Goal: Information Seeking & Learning: Check status

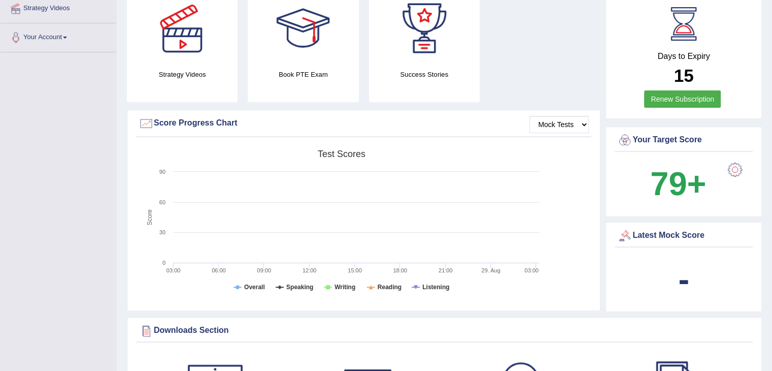
scroll to position [203, 0]
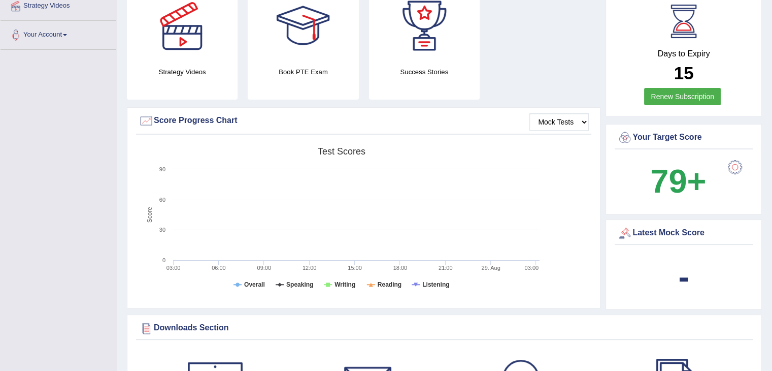
click at [682, 287] on b "-" at bounding box center [683, 276] width 11 height 37
click at [684, 230] on div "Latest Mock Score" at bounding box center [684, 232] width 133 height 15
click at [299, 283] on tspan "Speaking" at bounding box center [299, 284] width 27 height 7
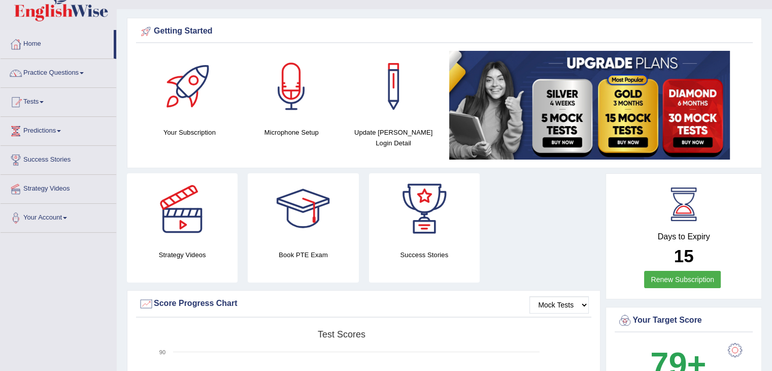
scroll to position [41, 0]
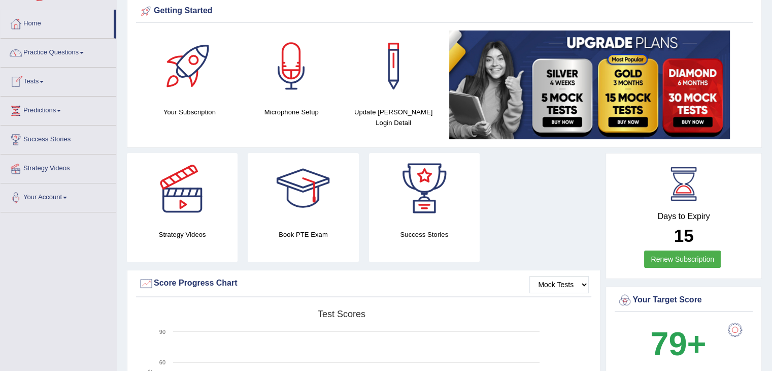
click at [67, 52] on link "Practice Questions" at bounding box center [59, 51] width 116 height 25
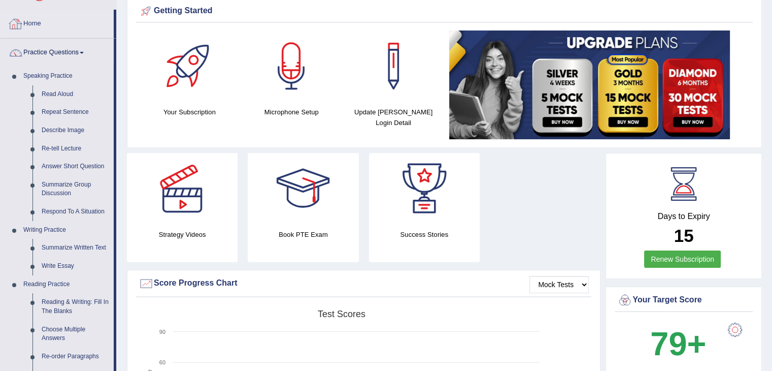
click at [81, 20] on link "Home" at bounding box center [57, 22] width 113 height 25
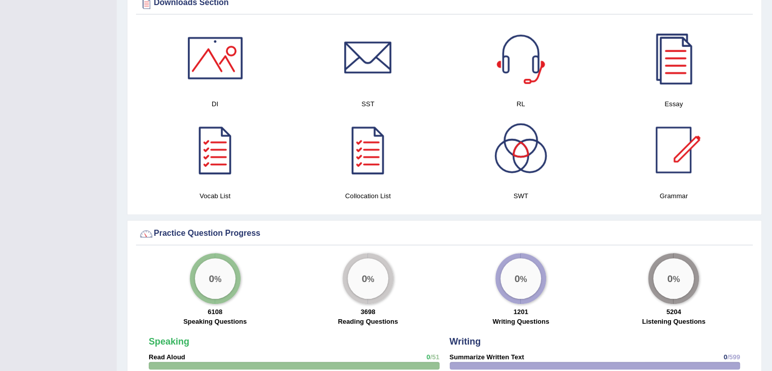
scroll to position [562, 0]
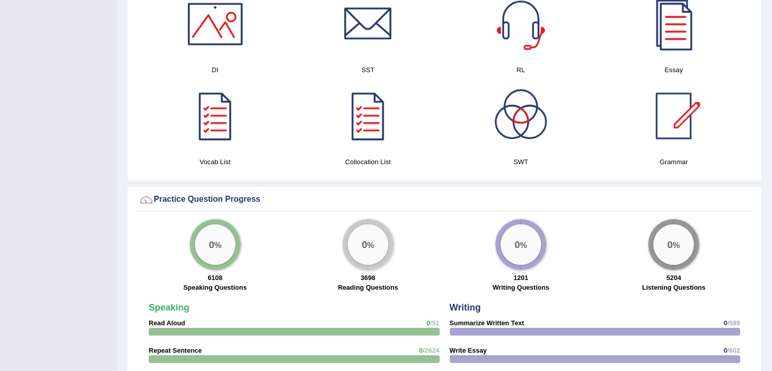
click at [772, 356] on div "Please login from Desktop. If you think this is an error (or logged in from des…" at bounding box center [445, 159] width 656 height 1443
drag, startPoint x: 772, startPoint y: 356, endPoint x: 774, endPoint y: 362, distance: 6.6
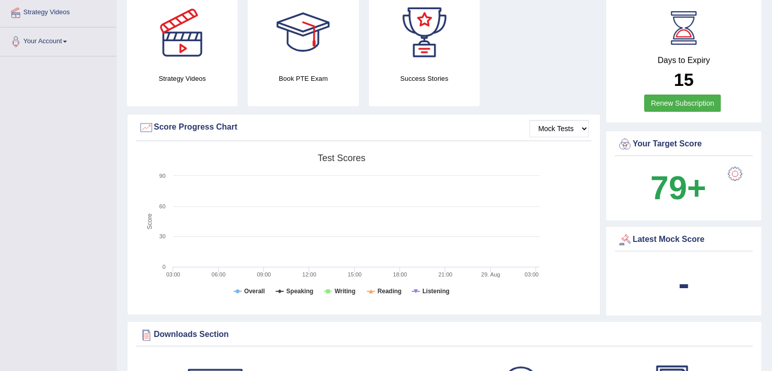
scroll to position [149, 0]
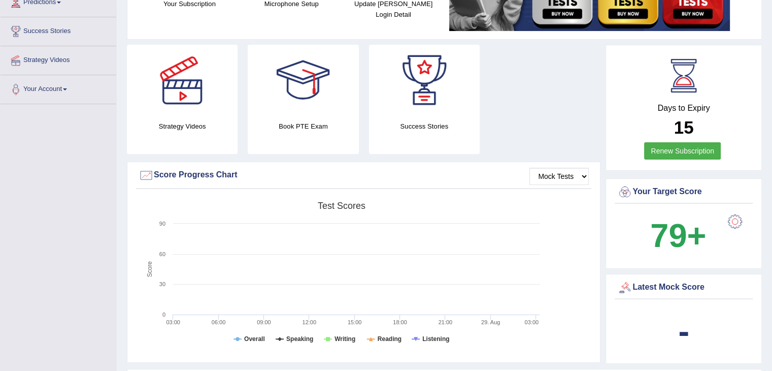
click at [284, 336] on rect at bounding box center [342, 275] width 406 height 157
click at [582, 172] on select "Mock Tests" at bounding box center [559, 176] width 59 height 17
click at [476, 164] on div "Mock Tests Score Progress Chart Created with Highcharts 7.1.2 Score Test scores…" at bounding box center [364, 261] width 474 height 201
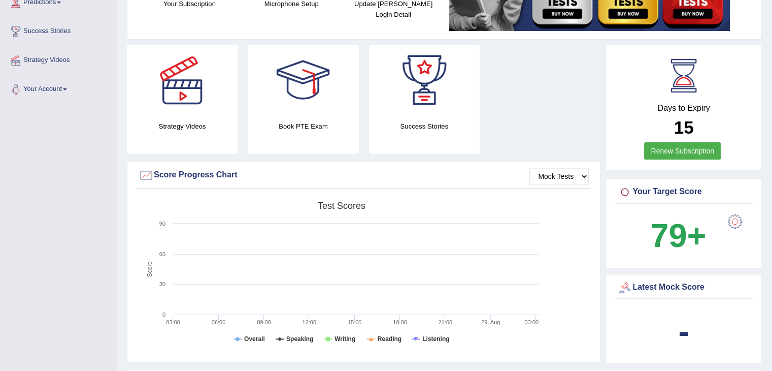
drag, startPoint x: 689, startPoint y: 237, endPoint x: 692, endPoint y: 325, distance: 88.4
click at [692, 325] on div "Days to Expiry 15 Renew Subscription Your Target Score 79+ Latest Mock Score -" at bounding box center [684, 207] width 156 height 324
click at [692, 325] on div "-" at bounding box center [684, 331] width 133 height 49
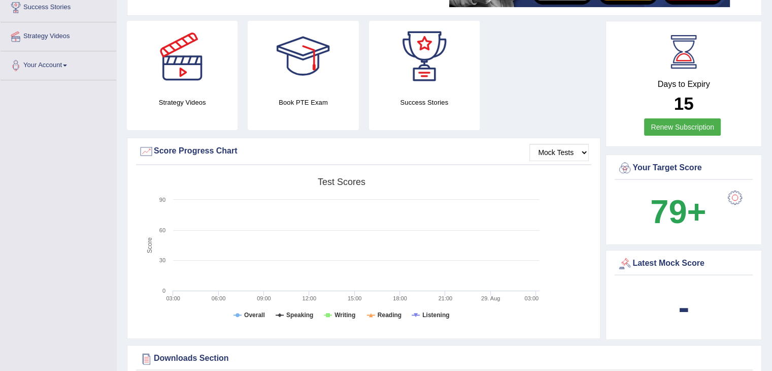
scroll to position [183, 0]
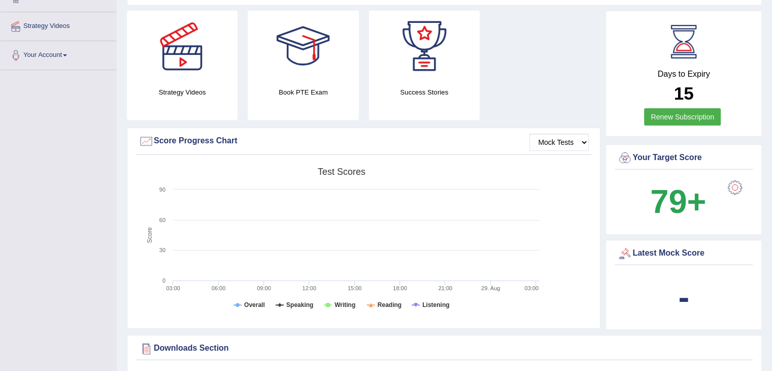
click at [223, 346] on div "Downloads Section" at bounding box center [445, 348] width 612 height 15
click at [278, 299] on rect at bounding box center [342, 241] width 406 height 157
click at [291, 301] on tspan "Speaking" at bounding box center [299, 304] width 27 height 7
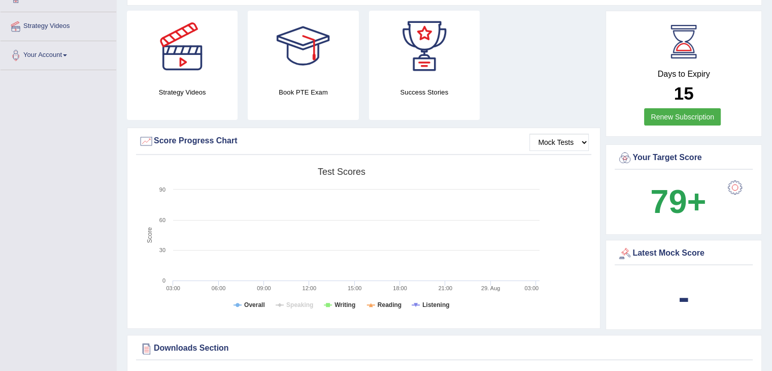
click at [291, 301] on tspan "Speaking" at bounding box center [299, 304] width 27 height 7
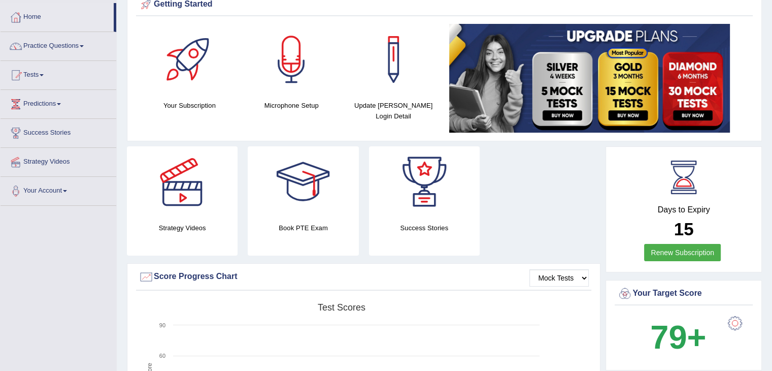
scroll to position [0, 0]
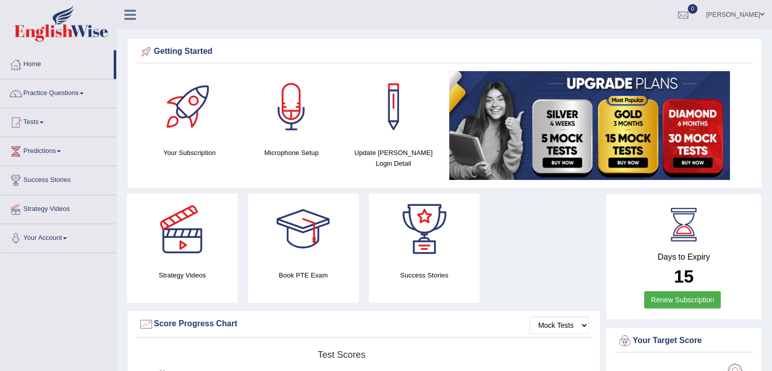
drag, startPoint x: 769, startPoint y: 359, endPoint x: 774, endPoint y: 360, distance: 5.3
click at [772, 360] on html "Toggle navigation Home Practice Questions Speaking Practice Read Aloud Repeat S…" at bounding box center [386, 185] width 772 height 371
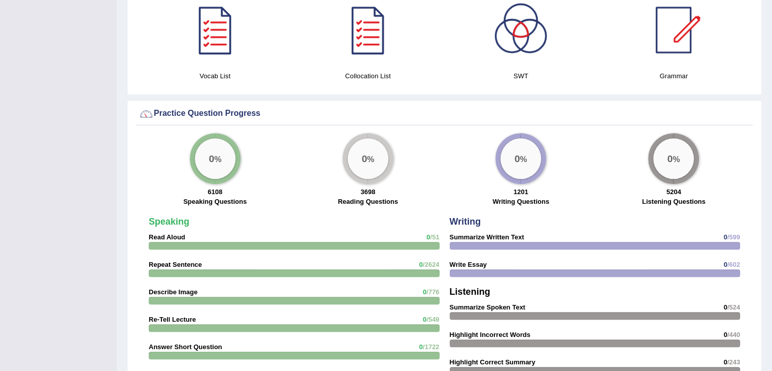
scroll to position [973, 0]
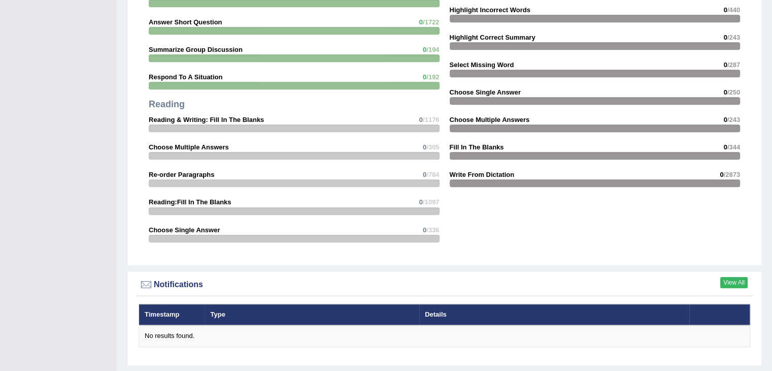
click at [732, 279] on link "View All" at bounding box center [734, 282] width 27 height 11
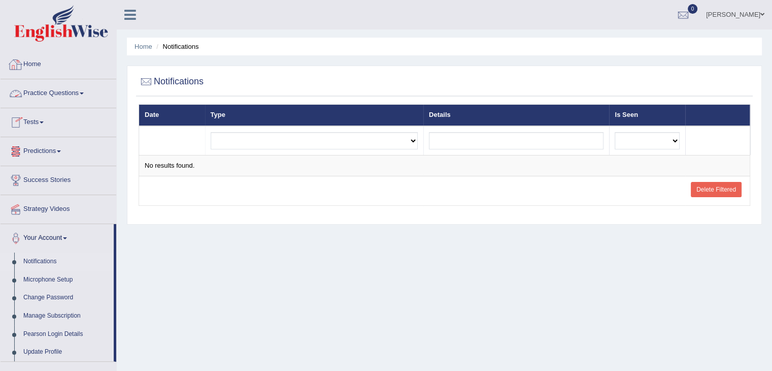
click at [87, 65] on link "Home" at bounding box center [59, 62] width 116 height 25
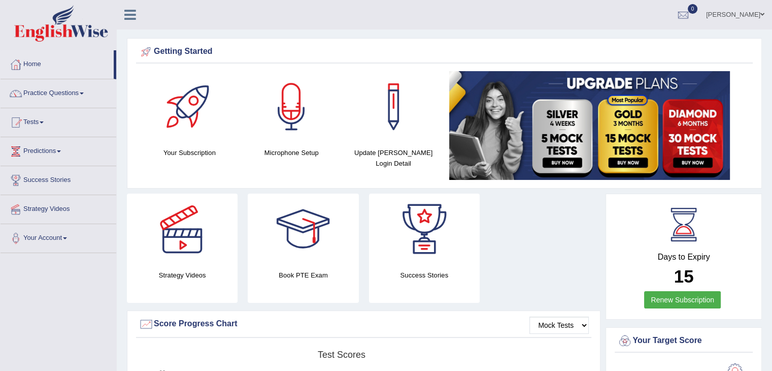
click at [698, 7] on span "0" at bounding box center [693, 9] width 10 height 10
click at [669, 34] on li "See All Alerts" at bounding box center [622, 43] width 145 height 21
click at [699, 3] on link "0" at bounding box center [683, 13] width 30 height 26
click at [634, 39] on strong "See All Alerts" at bounding box center [619, 43] width 45 height 8
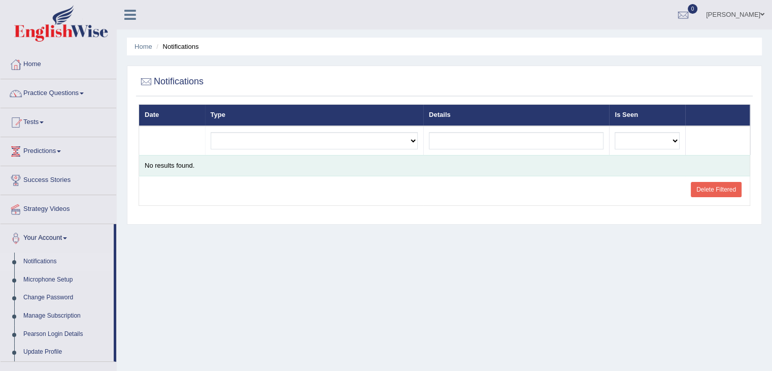
click at [505, 165] on div "No results found." at bounding box center [445, 166] width 600 height 10
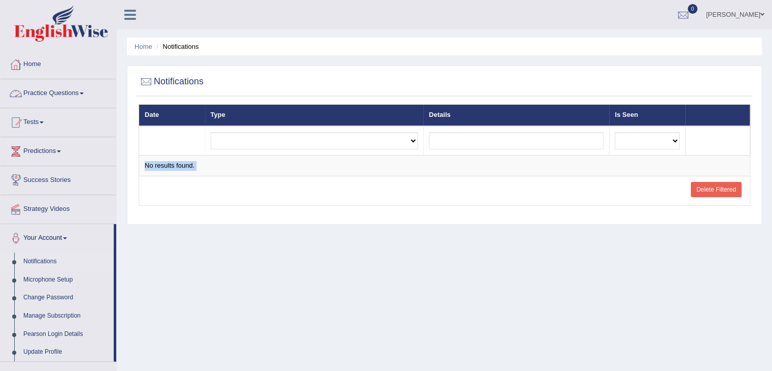
click at [35, 56] on link "Home" at bounding box center [59, 62] width 116 height 25
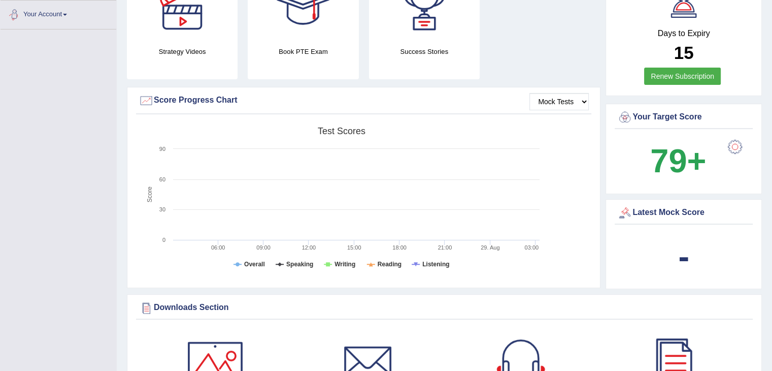
scroll to position [284, 0]
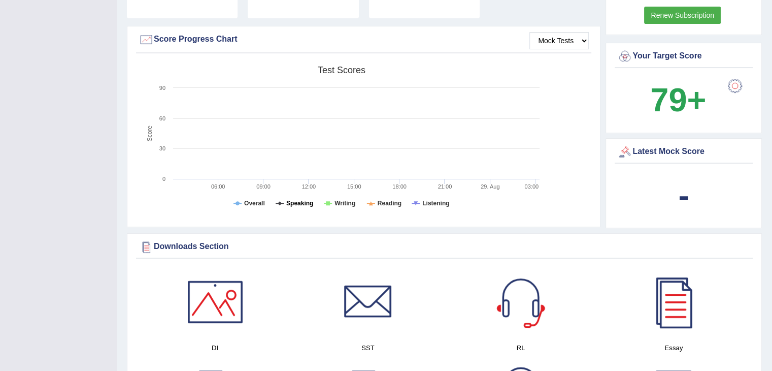
click at [301, 200] on tspan "Speaking" at bounding box center [299, 203] width 27 height 7
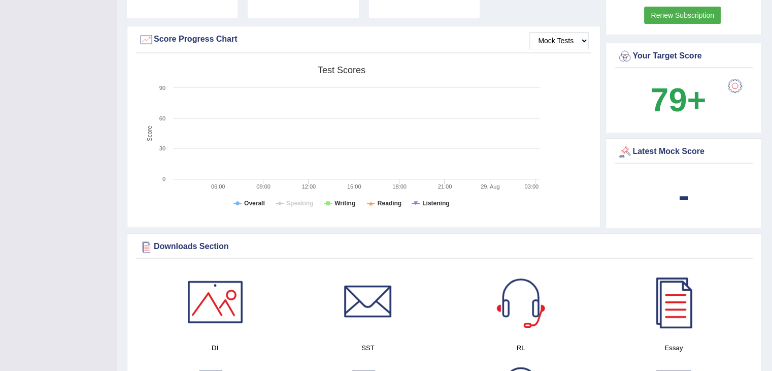
click at [301, 200] on tspan "Speaking" at bounding box center [299, 203] width 27 height 7
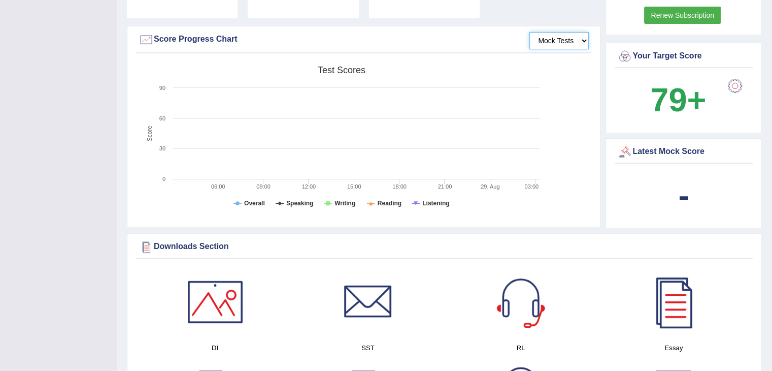
click at [569, 38] on select "Mock Tests" at bounding box center [559, 40] width 59 height 17
drag, startPoint x: 569, startPoint y: 38, endPoint x: 775, endPoint y: 157, distance: 237.8
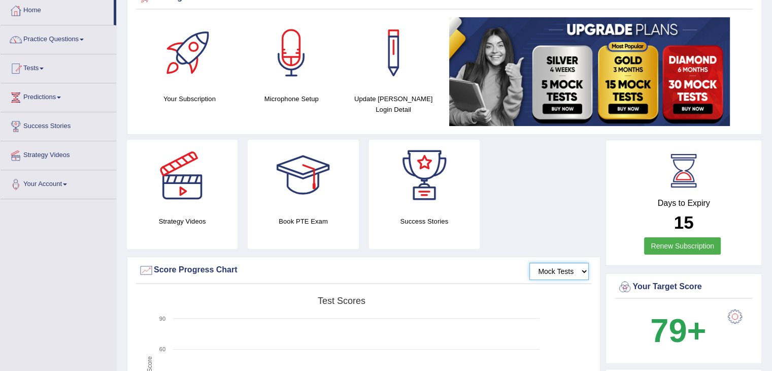
scroll to position [0, 0]
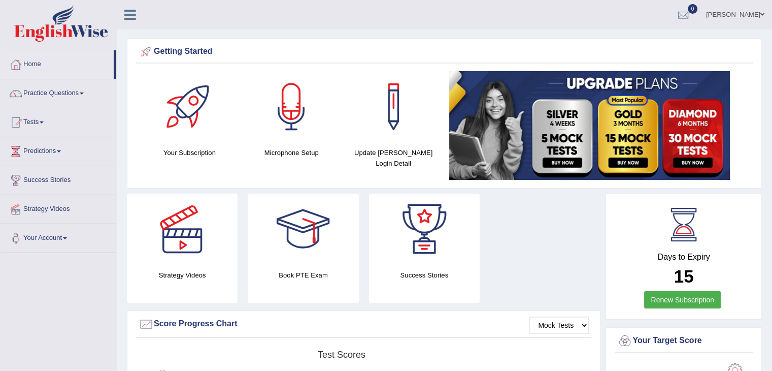
click at [697, 6] on link "0" at bounding box center [683, 13] width 30 height 26
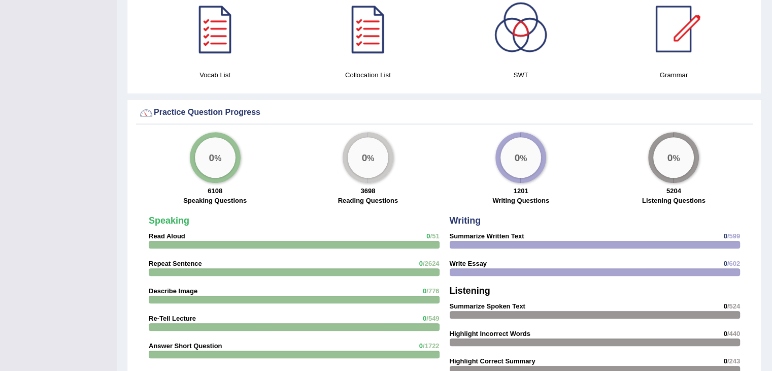
scroll to position [650, 0]
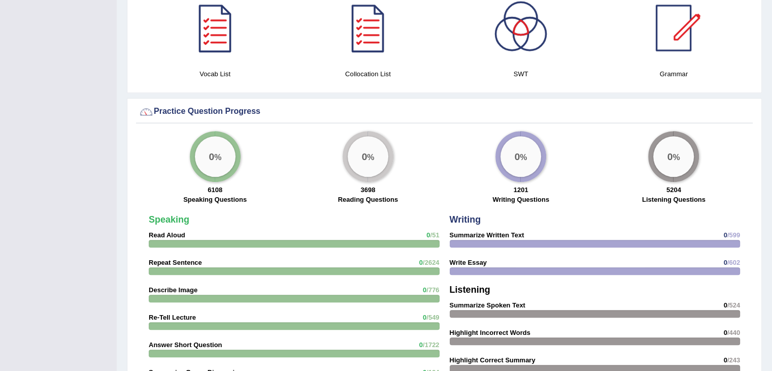
click at [534, 236] on div "Writing Summarize Written Text 0 /599 Write Essay 0 /602 Listening Summarize Sp…" at bounding box center [595, 365] width 301 height 310
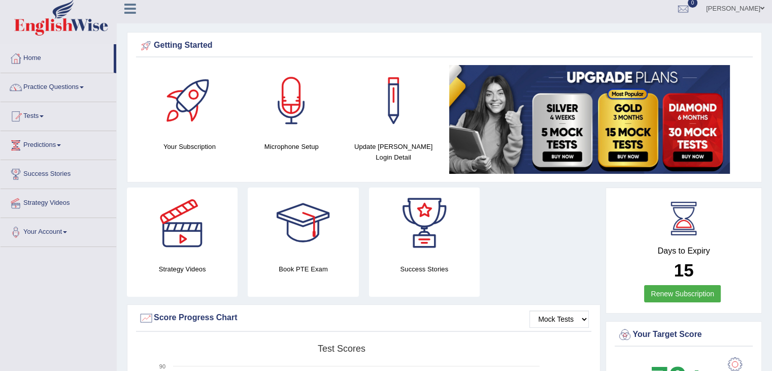
scroll to position [0, 0]
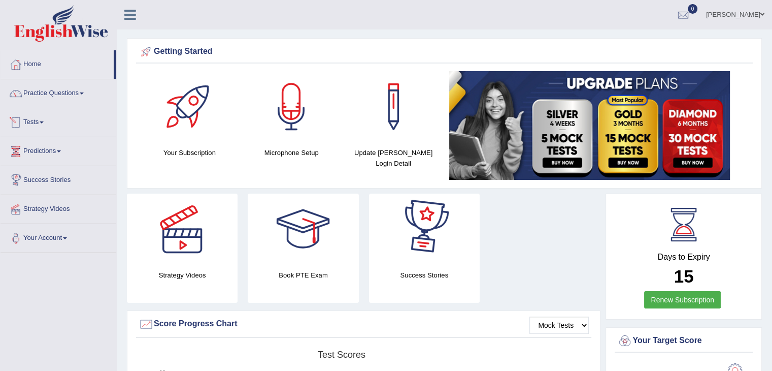
click at [94, 113] on link "Tests" at bounding box center [59, 120] width 116 height 25
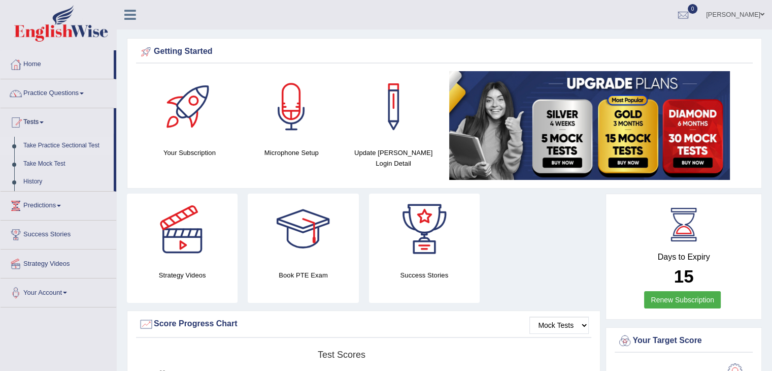
click at [88, 149] on link "Take Practice Sectional Test" at bounding box center [66, 146] width 95 height 18
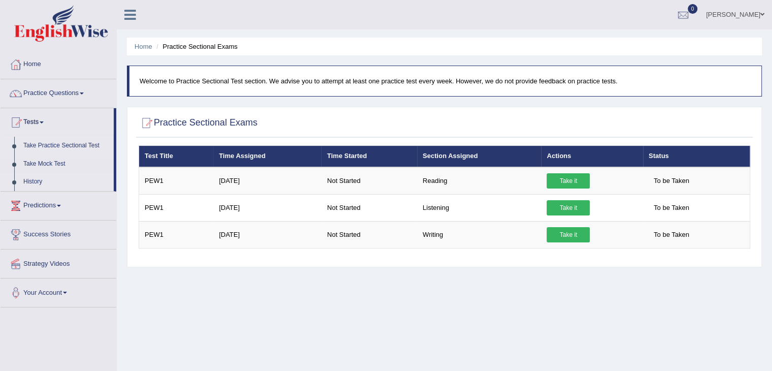
click at [38, 173] on link "History" at bounding box center [66, 182] width 95 height 18
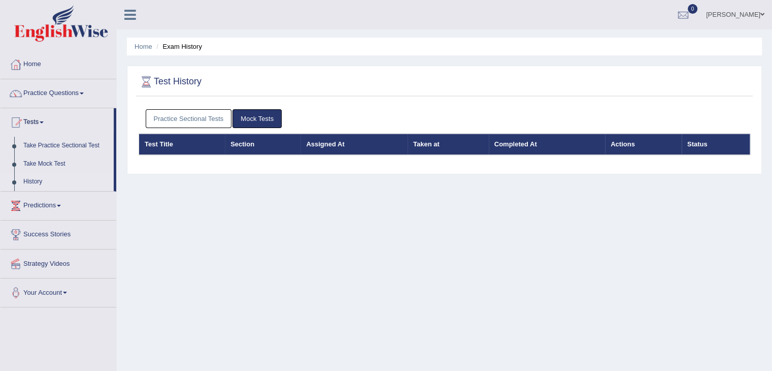
click at [215, 113] on link "Practice Sectional Tests" at bounding box center [189, 118] width 86 height 19
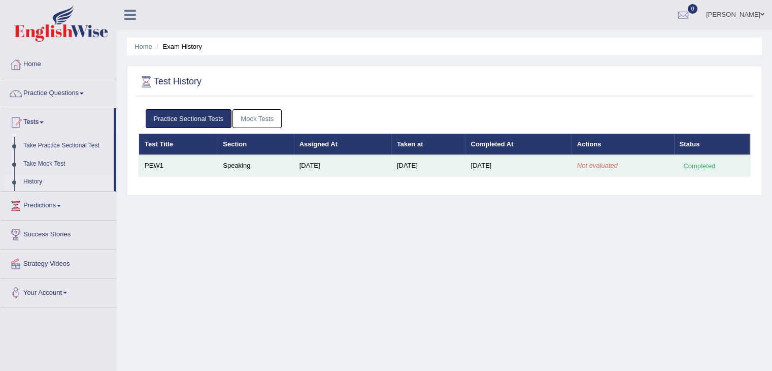
click at [597, 165] on em "Not evaluated" at bounding box center [597, 165] width 41 height 8
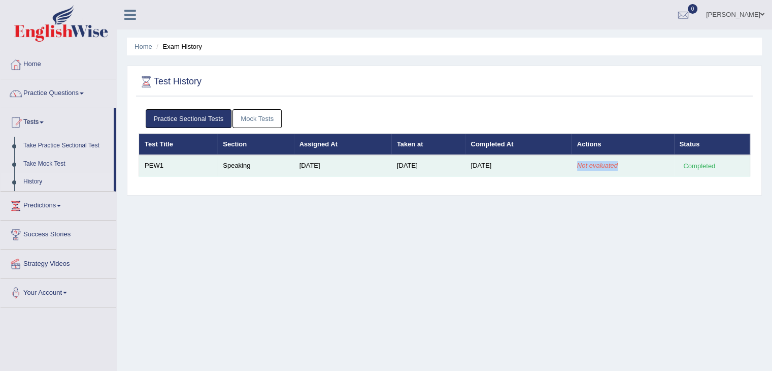
click at [597, 165] on em "Not evaluated" at bounding box center [597, 165] width 41 height 8
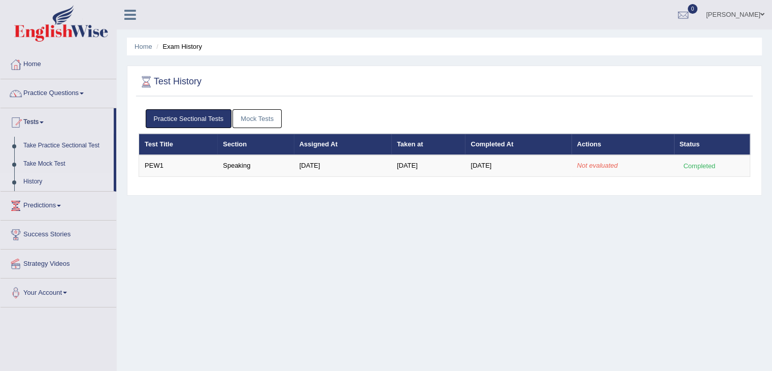
click at [501, 210] on div "Home Exam History Test History Practice Sectional Tests Mock Tests Test Title S…" at bounding box center [445, 254] width 656 height 508
click at [75, 92] on link "Practice Questions" at bounding box center [59, 91] width 116 height 25
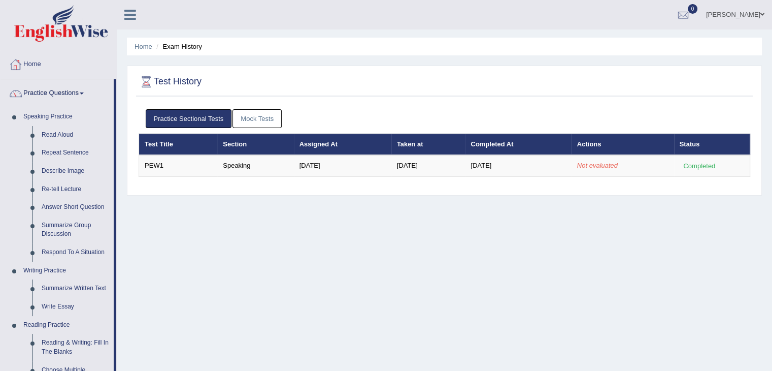
click at [73, 57] on link "Home" at bounding box center [59, 62] width 116 height 25
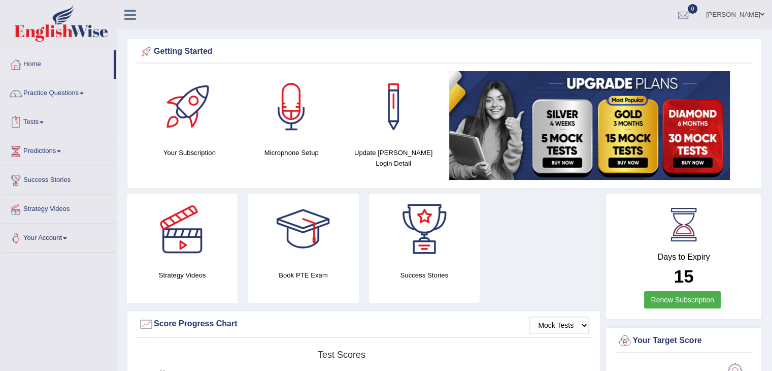
click at [31, 126] on link "Tests" at bounding box center [59, 120] width 116 height 25
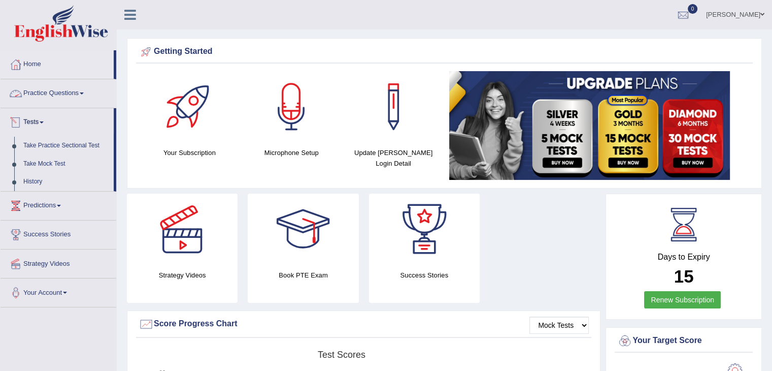
click at [76, 97] on link "Practice Questions" at bounding box center [59, 91] width 116 height 25
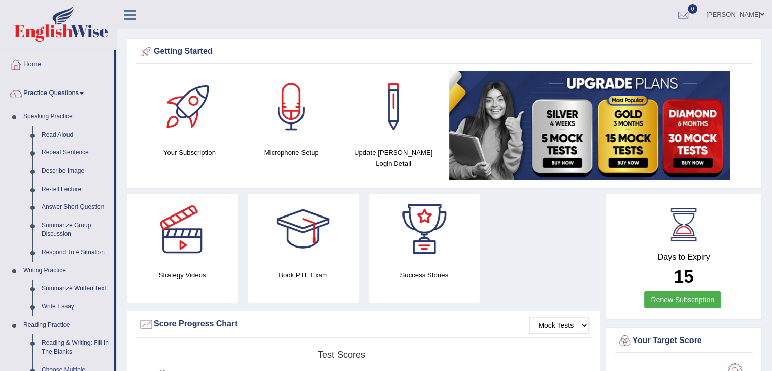
click at [76, 97] on link "Practice Questions" at bounding box center [57, 91] width 113 height 25
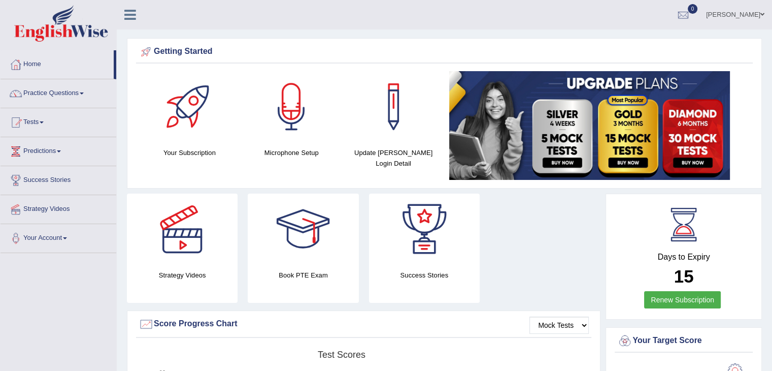
click at [76, 97] on link "Practice Questions" at bounding box center [59, 91] width 116 height 25
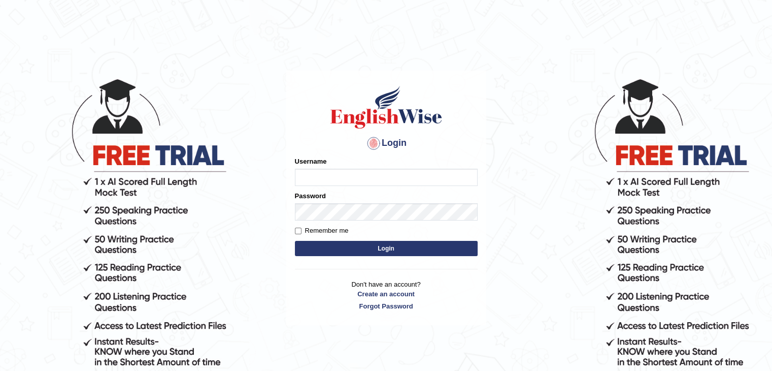
type input "[PERSON_NAME]"
click at [353, 248] on button "Login" at bounding box center [386, 248] width 183 height 15
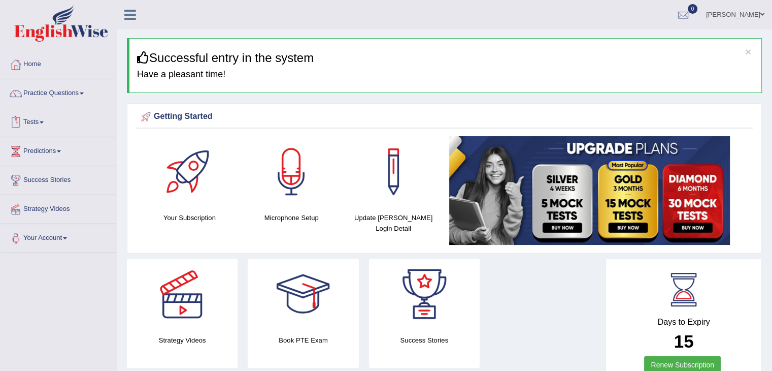
click at [65, 133] on link "Tests" at bounding box center [59, 120] width 116 height 25
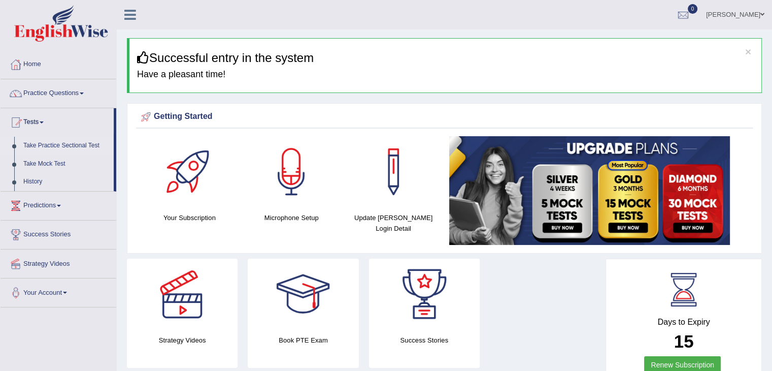
click at [75, 143] on link "Take Practice Sectional Test" at bounding box center [66, 146] width 95 height 18
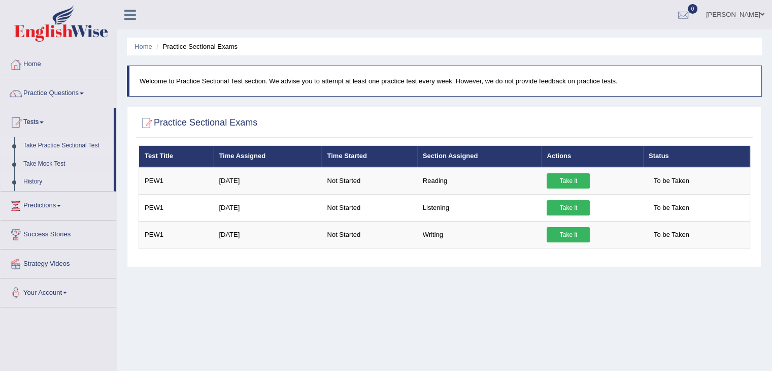
click at [31, 178] on link "History" at bounding box center [66, 182] width 95 height 18
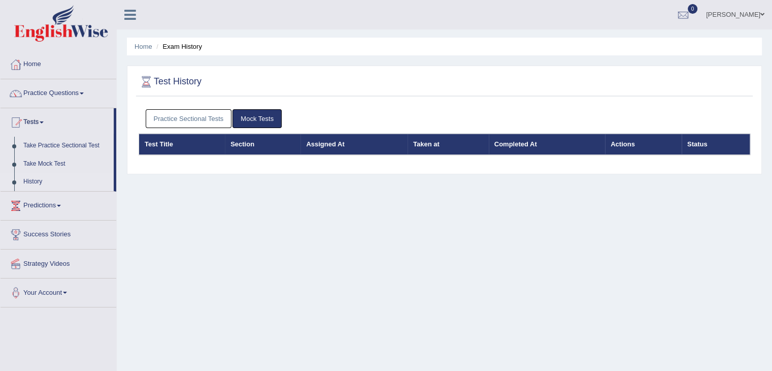
click at [209, 116] on link "Practice Sectional Tests" at bounding box center [189, 118] width 86 height 19
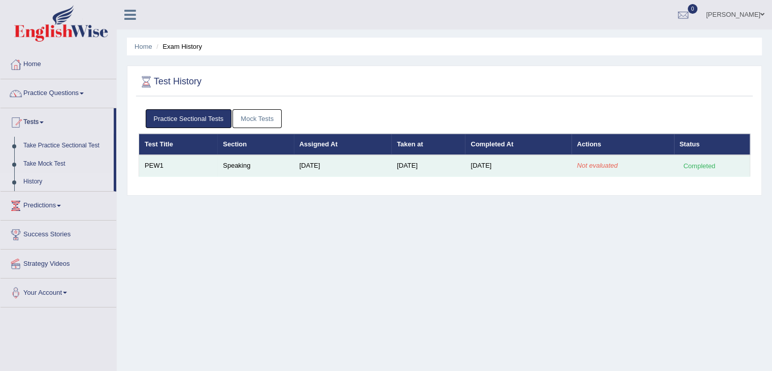
click at [603, 165] on em "Not evaluated" at bounding box center [597, 165] width 41 height 8
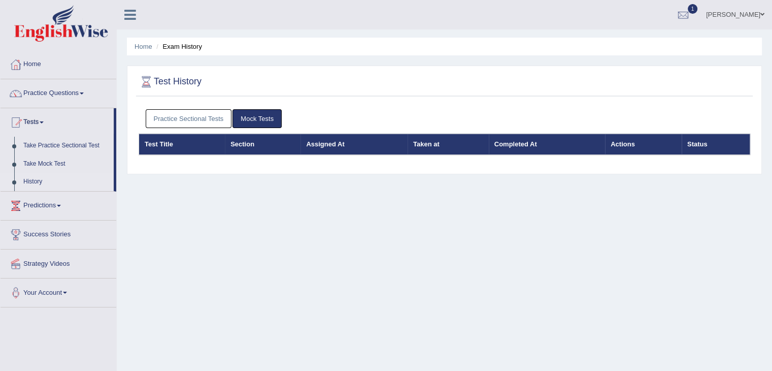
click at [214, 118] on link "Practice Sectional Tests" at bounding box center [189, 118] width 86 height 19
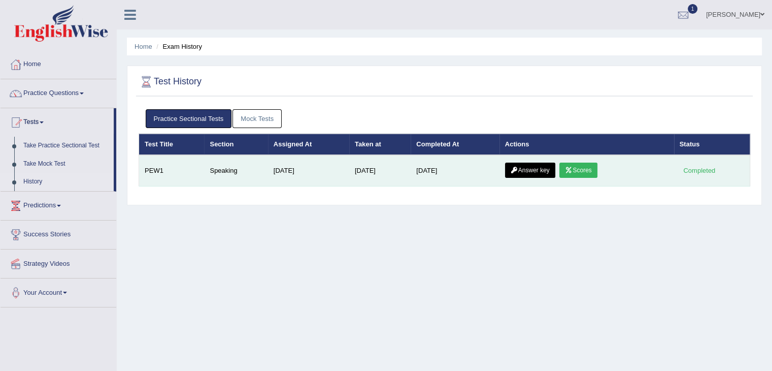
click at [583, 165] on link "Scores" at bounding box center [579, 170] width 38 height 15
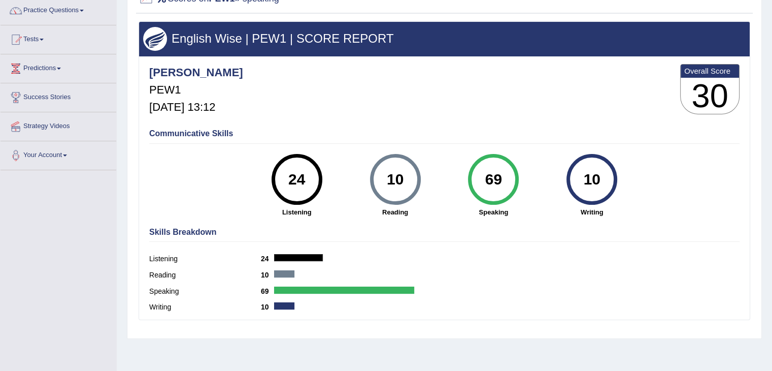
scroll to position [81, 0]
